Goal: Navigation & Orientation: Understand site structure

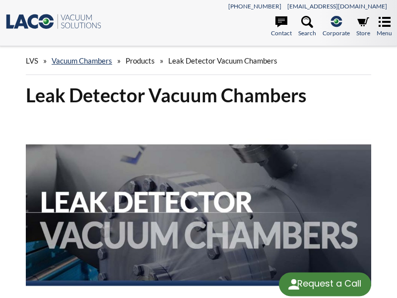
select select "Language Translate Widget"
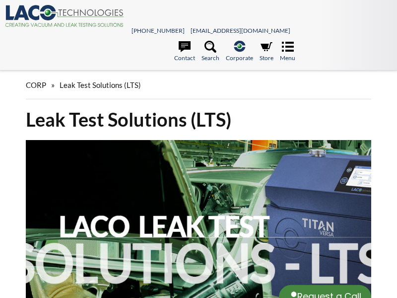
select select "Language Translate Widget"
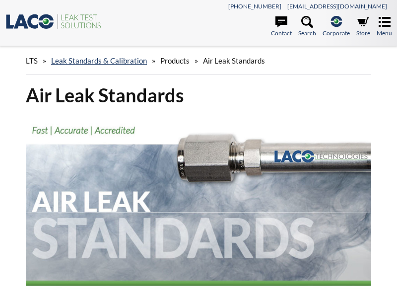
select select "Language Translate Widget"
